Goal: Task Accomplishment & Management: Complete application form

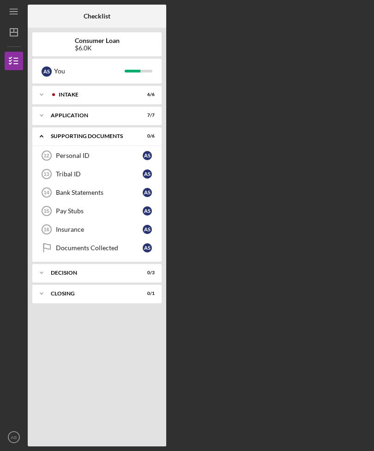
click at [79, 161] on link "Personal ID 12 Personal ID A S" at bounding box center [97, 155] width 120 height 18
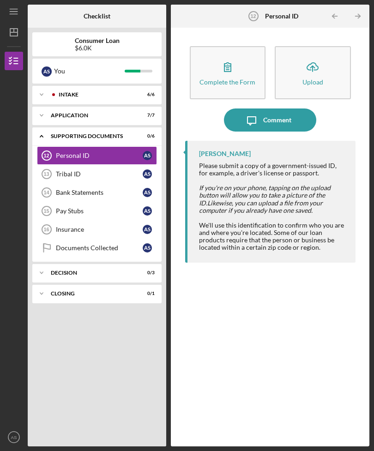
scroll to position [30, 0]
click at [308, 55] on icon "Icon/Upload" at bounding box center [312, 66] width 23 height 23
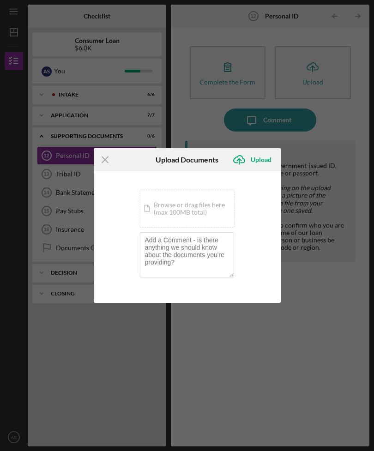
click at [203, 198] on div "Icon/Document Browse or drag files here (max 100MB total) Tap to choose files o…" at bounding box center [187, 209] width 95 height 38
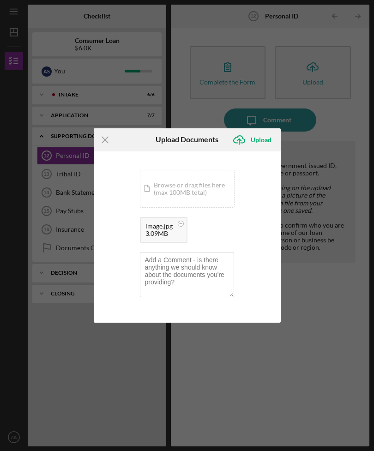
click at [260, 140] on div "Upload" at bounding box center [261, 140] width 21 height 18
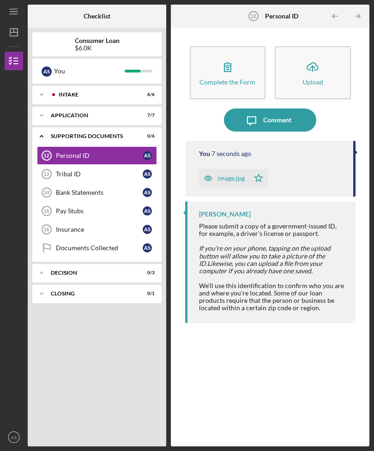
click at [119, 170] on div "Tribal ID" at bounding box center [99, 173] width 87 height 7
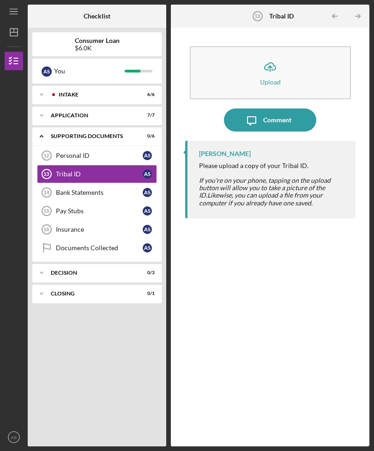
click at [281, 55] on icon "Icon/Upload" at bounding box center [270, 66] width 23 height 23
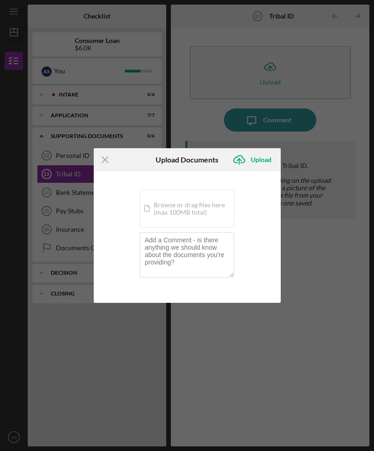
click at [206, 210] on div "Icon/Document Browse or drag files here (max 100MB total) Tap to choose files o…" at bounding box center [187, 209] width 95 height 38
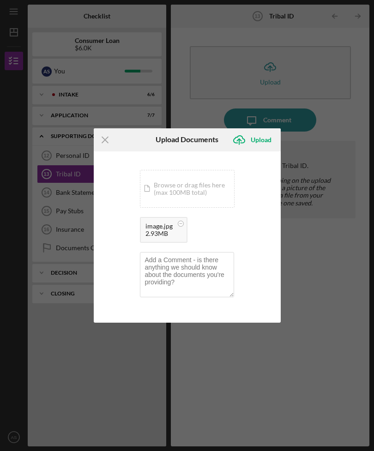
click at [260, 140] on div "Upload" at bounding box center [261, 140] width 21 height 18
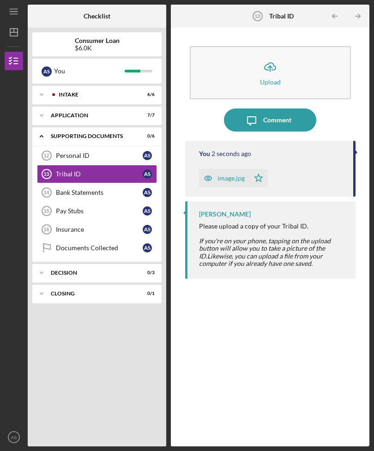
click at [120, 189] on div "Bank Statements" at bounding box center [99, 192] width 87 height 7
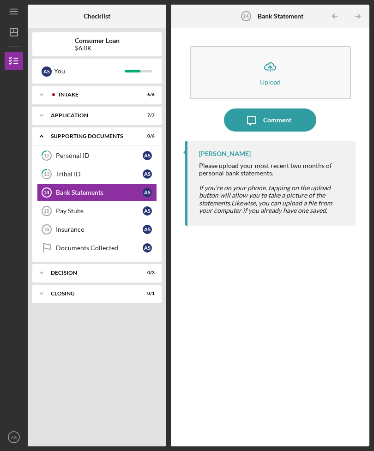
click at [63, 183] on link "Bank Statements 14 Bank Statements A S" at bounding box center [97, 192] width 120 height 18
click at [66, 207] on div "Pay Stubs" at bounding box center [99, 210] width 87 height 7
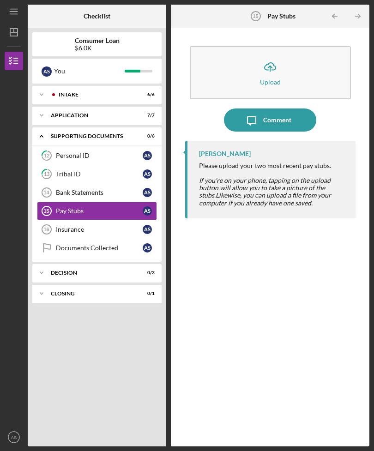
click at [69, 220] on link "Insurance 16 Insurance A S" at bounding box center [97, 229] width 120 height 18
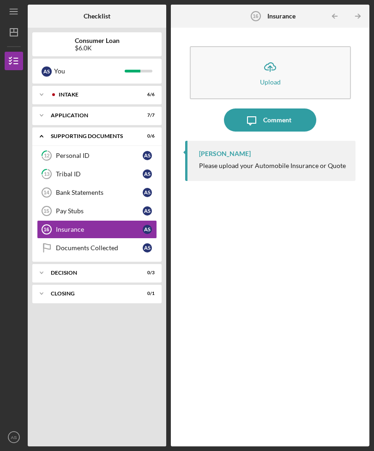
click at [71, 207] on div "Pay Stubs" at bounding box center [99, 210] width 87 height 7
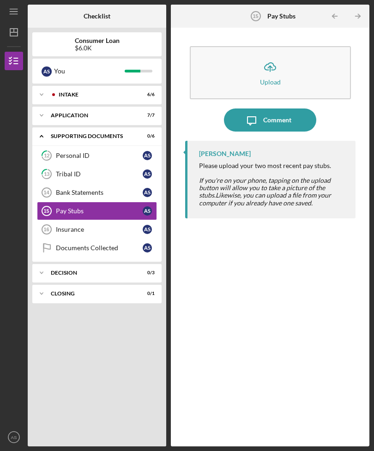
click at [64, 189] on div "Bank Statements" at bounding box center [99, 192] width 87 height 7
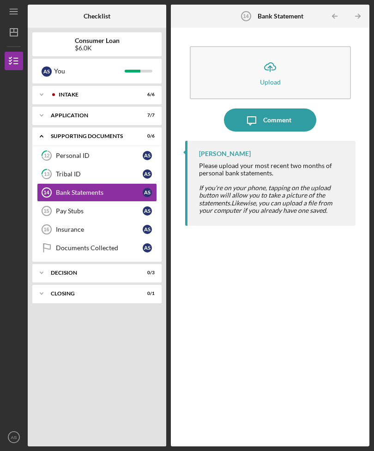
click at [75, 202] on link "Pay Stubs 15 Pay Stubs A S" at bounding box center [97, 211] width 120 height 18
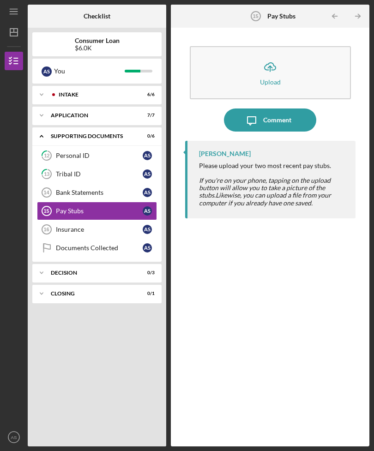
click at [254, 46] on button "Icon/Upload Upload" at bounding box center [270, 72] width 161 height 53
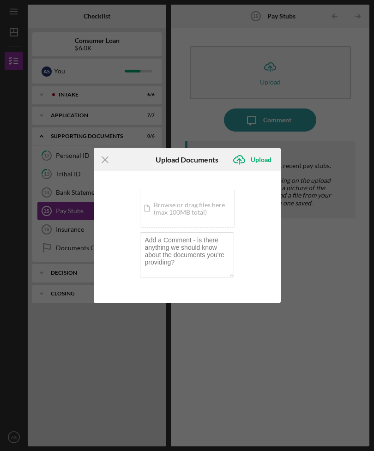
click at [205, 213] on div "Icon/Document Browse or drag files here (max 100MB total) Tap to choose files o…" at bounding box center [187, 209] width 95 height 38
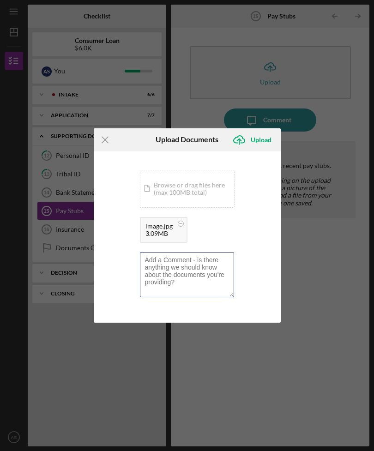
click at [203, 277] on textarea at bounding box center [187, 274] width 94 height 45
click at [224, 261] on textarea "Because I’m on social security I don’t get monthly pay stubs they" at bounding box center [187, 274] width 94 height 45
click at [193, 279] on textarea "Because I’m on social security disability, I don’t get monthly pay stubs they" at bounding box center [187, 274] width 94 height 45
type textarea "Because I’m on social security disability, I don’t get monthly pay stubs this i…"
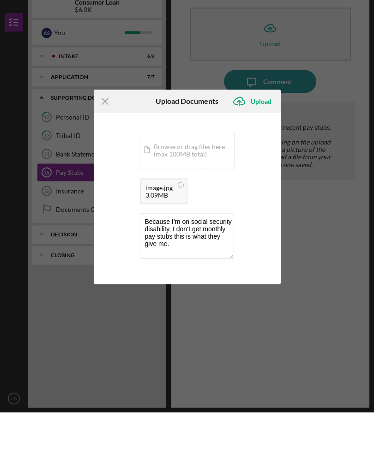
click at [263, 131] on div "Upload" at bounding box center [261, 140] width 21 height 18
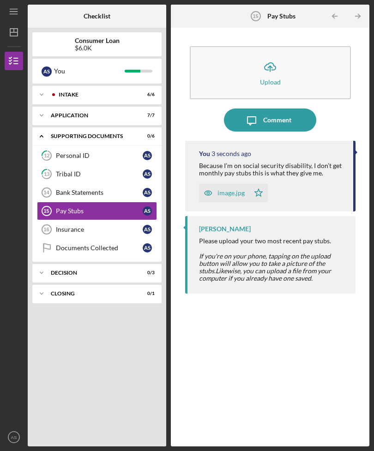
click at [81, 183] on link "Bank Statements 14 Bank Statements A S" at bounding box center [97, 192] width 120 height 18
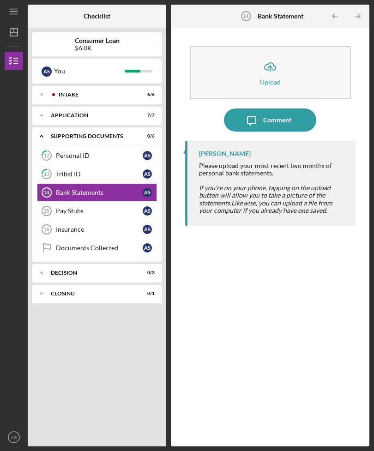
click at [84, 226] on div "Insurance" at bounding box center [99, 229] width 87 height 7
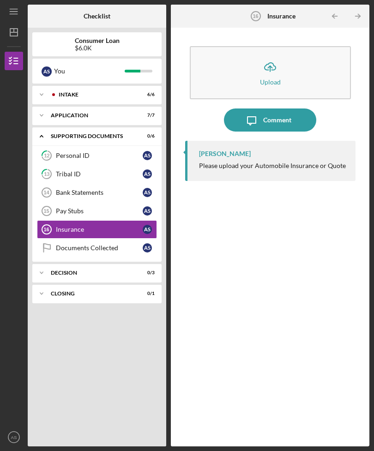
click at [62, 165] on link "13 Tribal ID A S" at bounding box center [97, 174] width 120 height 18
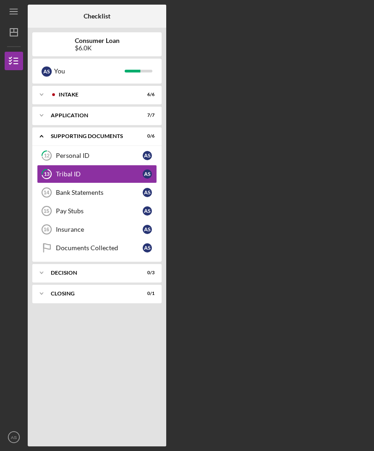
click at [66, 189] on div "Bank Statements" at bounding box center [99, 192] width 87 height 7
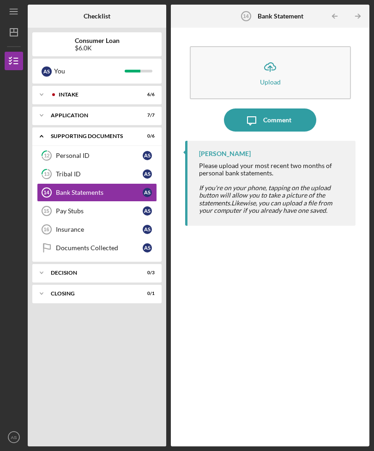
click at [262, 55] on icon "Icon/Upload" at bounding box center [270, 66] width 23 height 23
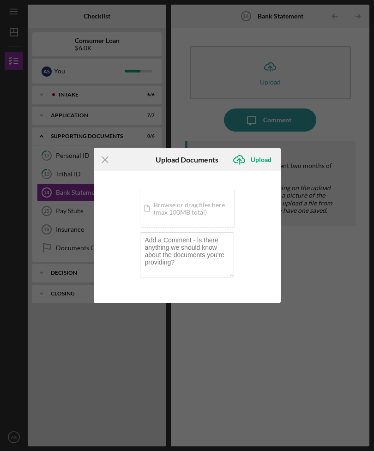
click at [164, 214] on div "Icon/Document Browse or drag files here (max 100MB total) Tap to choose files o…" at bounding box center [187, 209] width 95 height 38
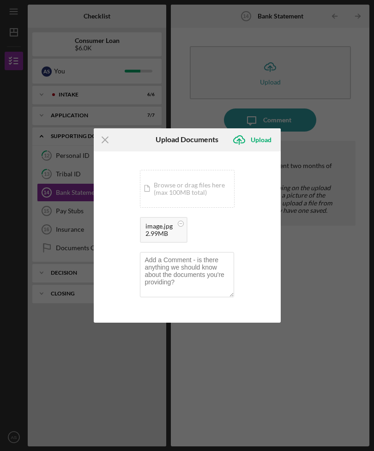
click at [221, 191] on div "Icon/Document Browse or drag files here (max 100MB total) Tap to choose files o…" at bounding box center [187, 189] width 95 height 38
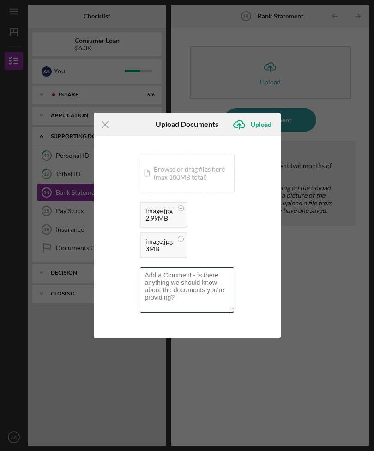
click at [193, 286] on textarea at bounding box center [187, 289] width 94 height 45
type textarea "This is July I’m getting June sent from the bank shortly."
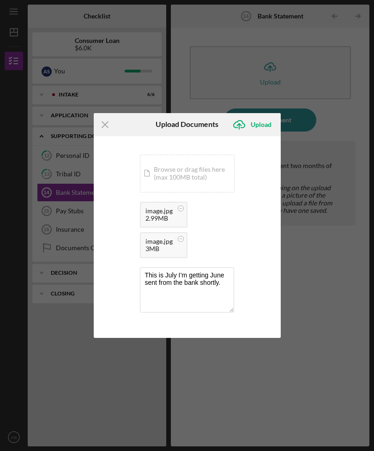
click at [269, 127] on div "Upload" at bounding box center [261, 124] width 21 height 18
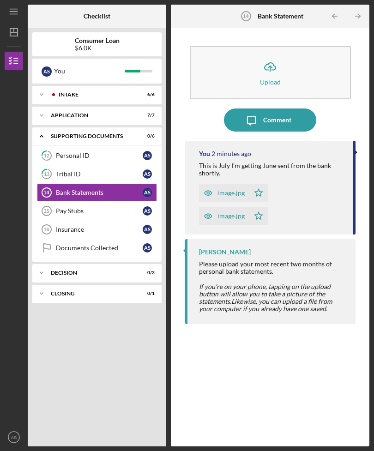
click at [59, 202] on link "Pay Stubs 15 Pay Stubs A S" at bounding box center [97, 211] width 120 height 18
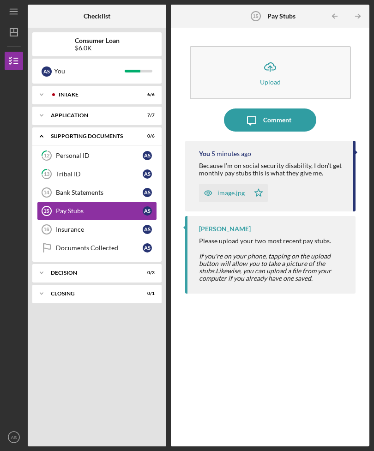
click at [68, 226] on div "Insurance" at bounding box center [99, 229] width 87 height 7
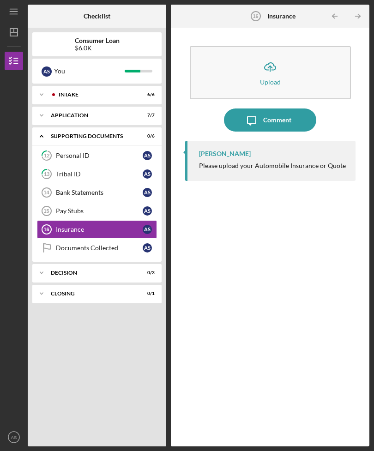
click at [61, 189] on div "Bank Statements" at bounding box center [99, 192] width 87 height 7
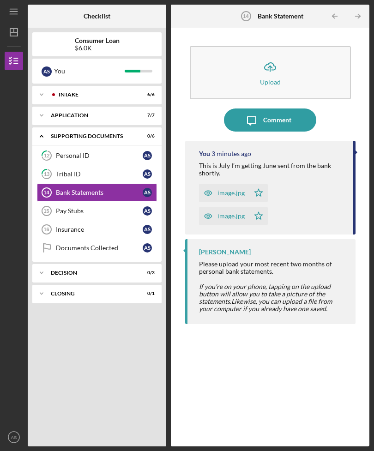
click at [54, 218] on icon "Insurance 16" at bounding box center [46, 229] width 23 height 23
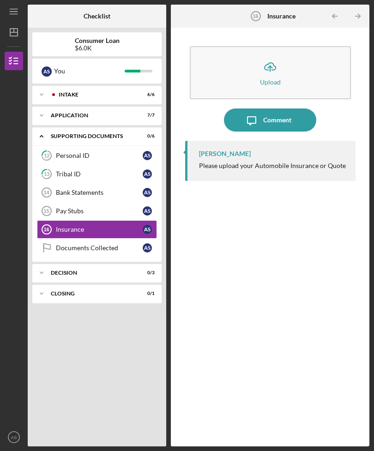
click at [47, 208] on text "15" at bounding box center [46, 211] width 6 height 6
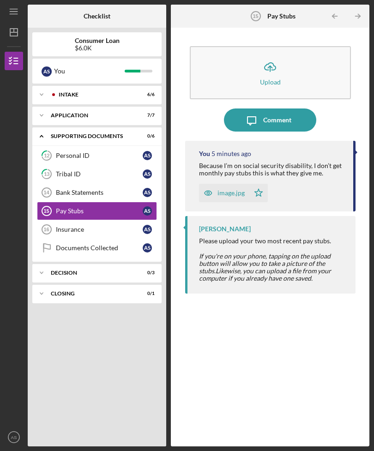
click at [65, 220] on link "Insurance 16 Insurance A S" at bounding box center [97, 229] width 120 height 18
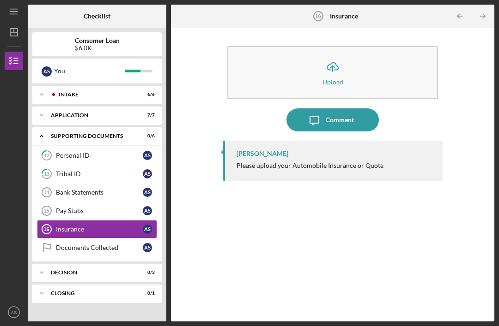
scroll to position [30, 0]
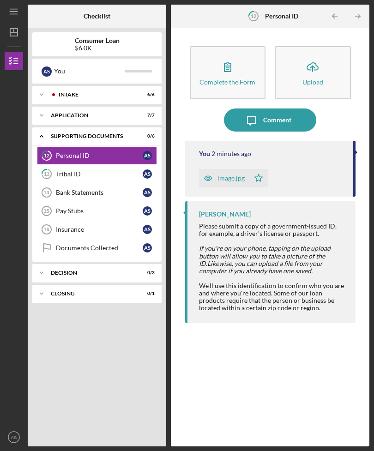
scroll to position [30, 0]
